Goal: Navigation & Orientation: Understand site structure

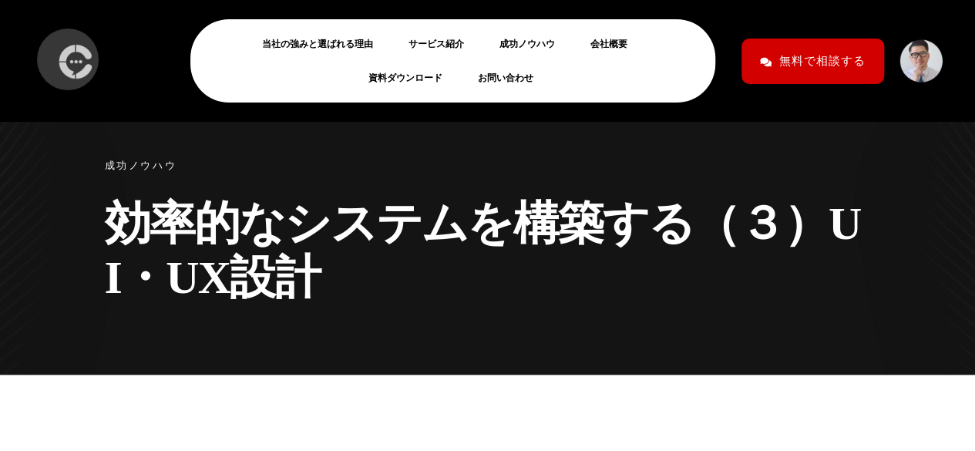
click at [60, 52] on img at bounding box center [75, 61] width 42 height 45
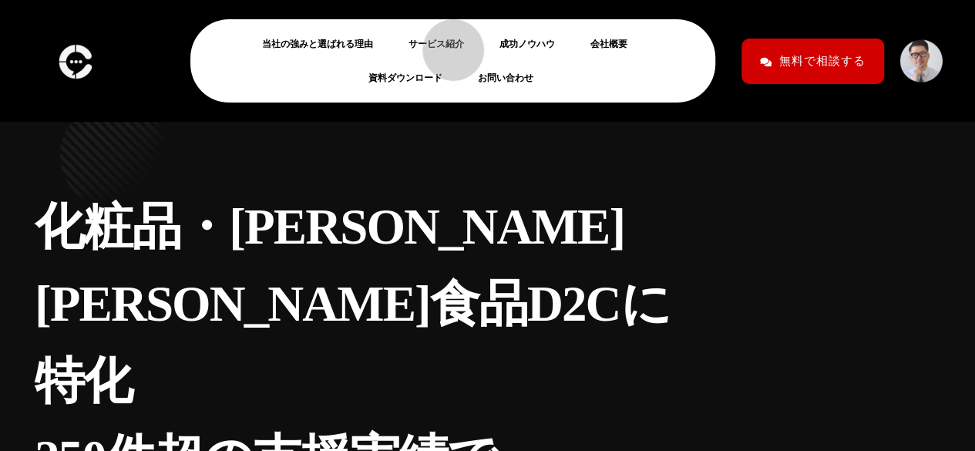
click at [446, 42] on link "サービス紹介" at bounding box center [443, 44] width 68 height 19
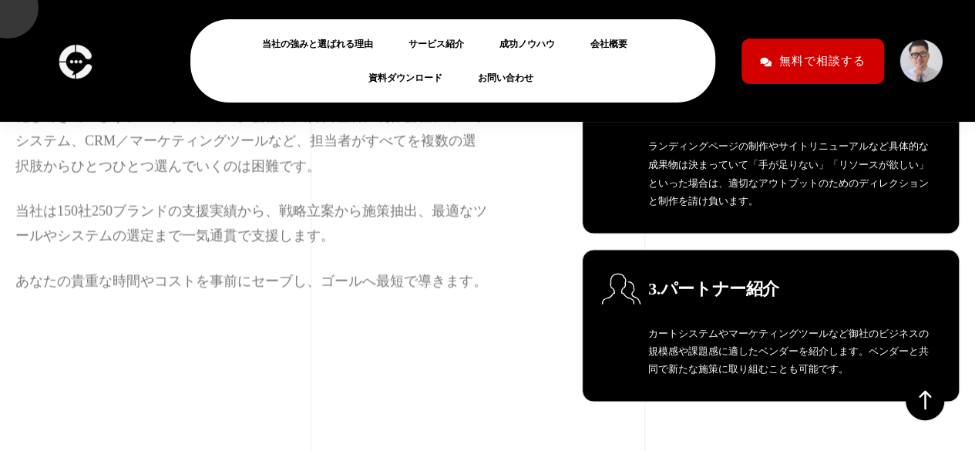
scroll to position [1310, 0]
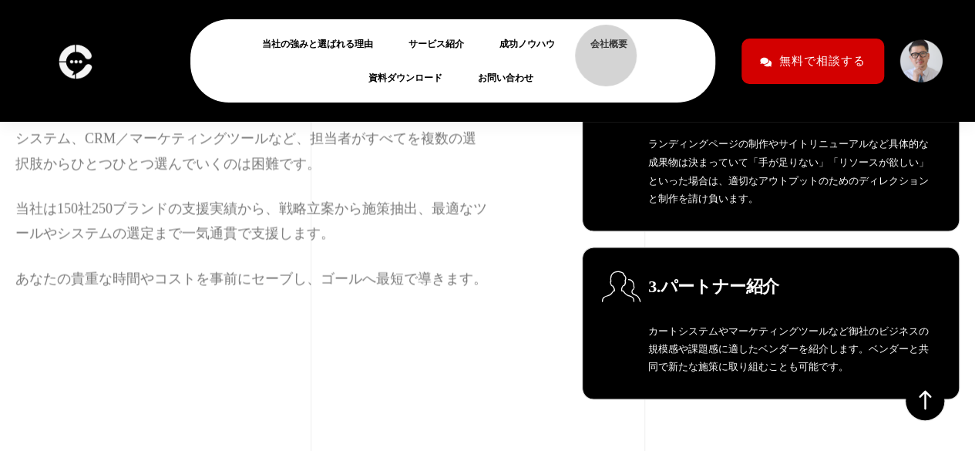
click at [598, 48] on link "会社概要" at bounding box center [615, 44] width 49 height 19
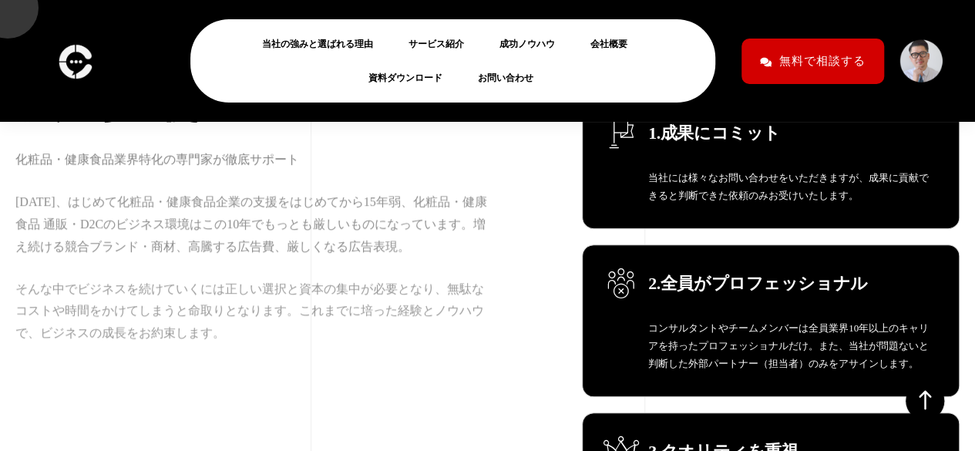
scroll to position [386, 0]
